Goal: Task Accomplishment & Management: Use online tool/utility

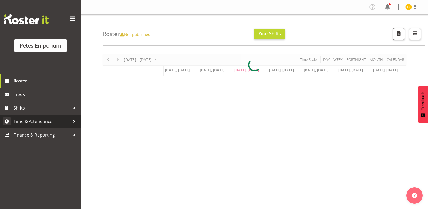
click at [30, 119] on span "Time & Attendance" at bounding box center [42, 121] width 57 height 8
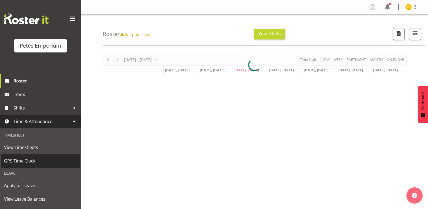
click at [21, 162] on span "GPS Time Clock" at bounding box center [40, 161] width 73 height 8
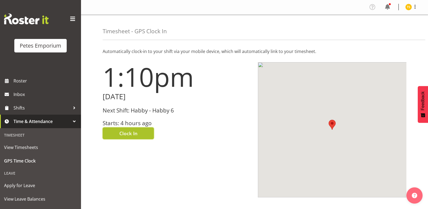
click at [127, 134] on span "Clock In" at bounding box center [128, 133] width 18 height 7
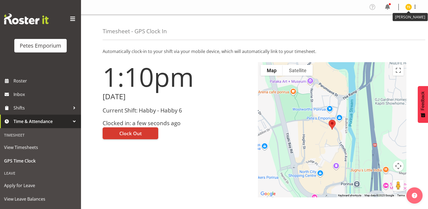
click at [407, 8] on img at bounding box center [408, 7] width 6 height 6
click at [383, 29] on link "Log Out" at bounding box center [392, 28] width 52 height 10
